Goal: Browse casually

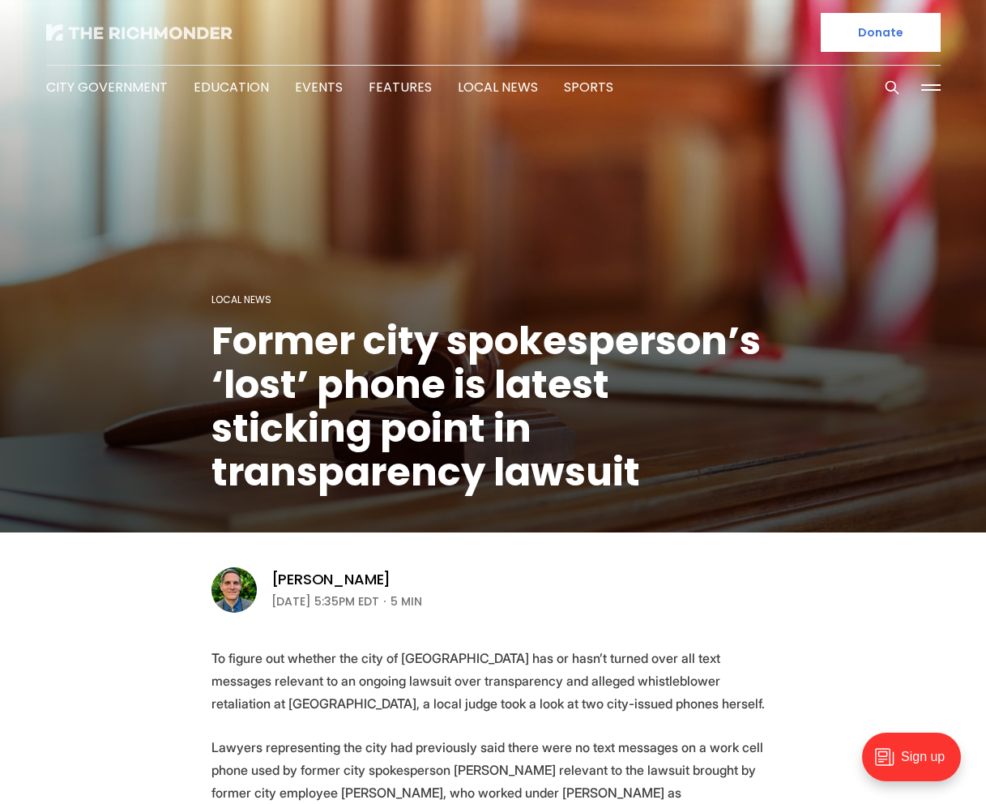
click at [125, 29] on img at bounding box center [139, 32] width 186 height 16
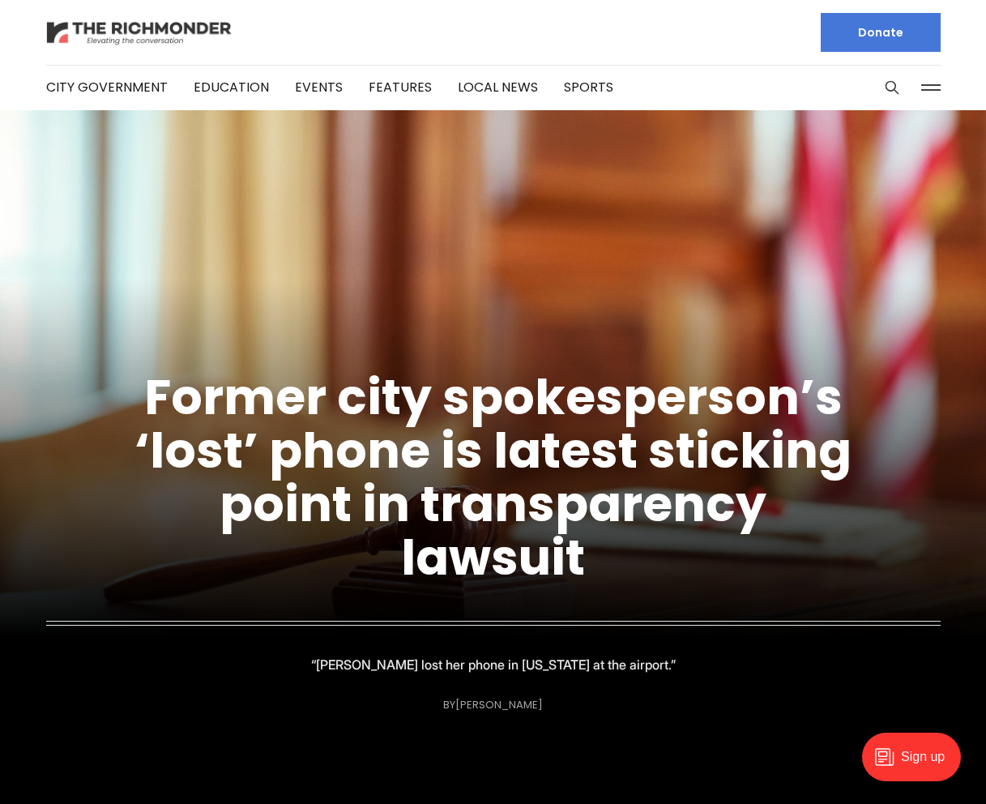
click at [139, 20] on img at bounding box center [139, 33] width 186 height 28
click at [176, 31] on img at bounding box center [139, 33] width 186 height 28
